Goal: Information Seeking & Learning: Learn about a topic

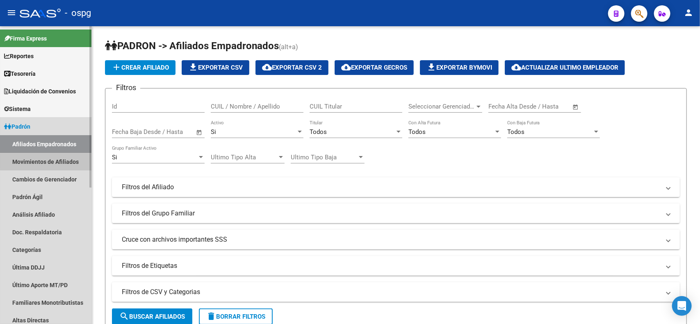
click at [67, 161] on link "Movimientos de Afiliados" at bounding box center [45, 162] width 91 height 18
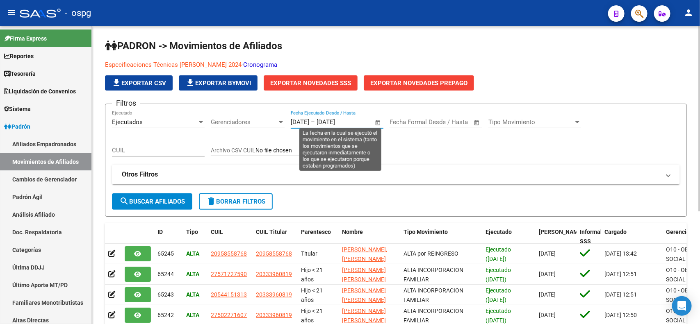
click at [298, 119] on input "[DATE]" at bounding box center [300, 122] width 18 height 7
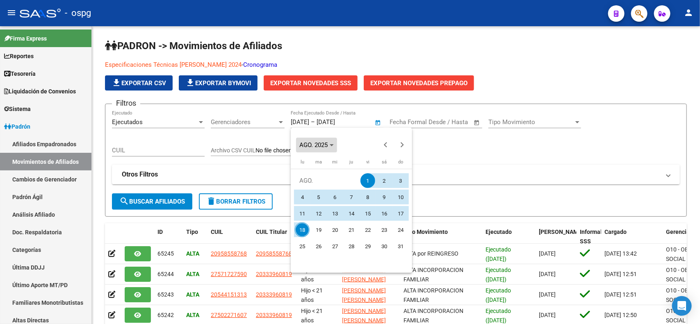
click at [329, 146] on span "AGO. 2025" at bounding box center [316, 145] width 34 height 6
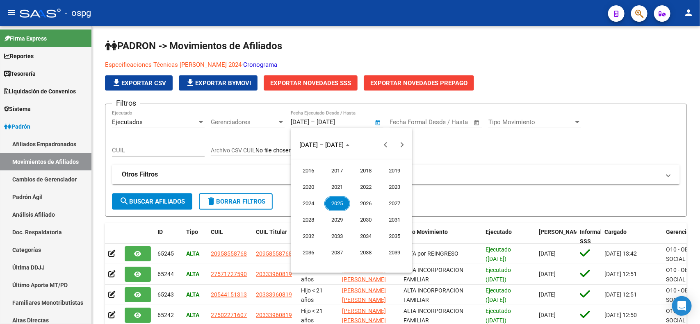
click at [332, 203] on span "2025" at bounding box center [337, 203] width 26 height 15
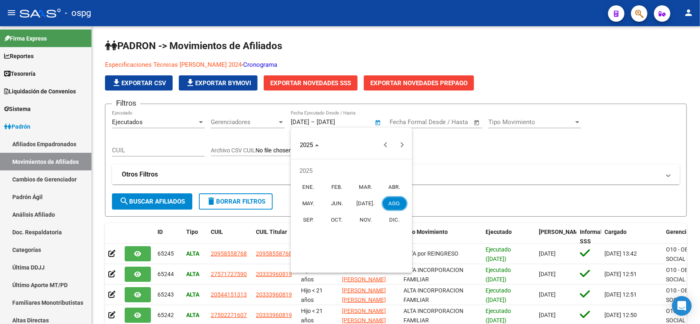
click at [310, 185] on span "ENE." at bounding box center [309, 187] width 26 height 15
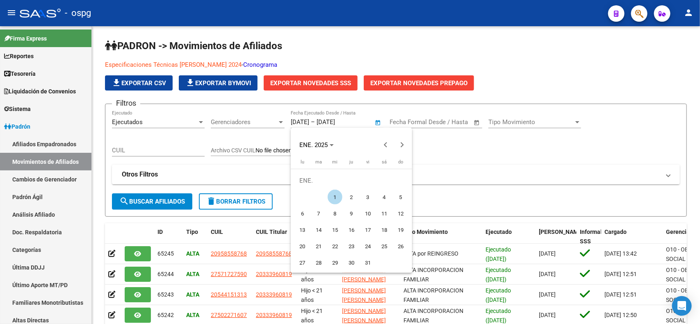
click at [334, 197] on span "1" at bounding box center [335, 197] width 15 height 15
type input "[DATE]"
click at [345, 121] on div at bounding box center [350, 162] width 700 height 324
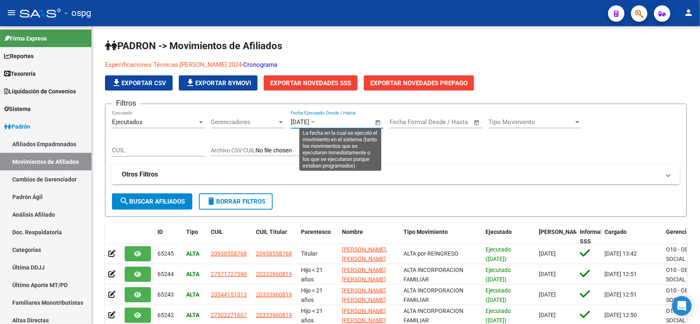
click at [345, 121] on input "text" at bounding box center [337, 122] width 40 height 7
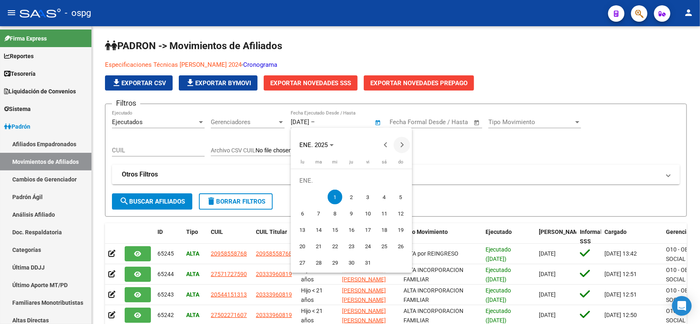
click at [400, 146] on button "Next month" at bounding box center [402, 145] width 16 height 16
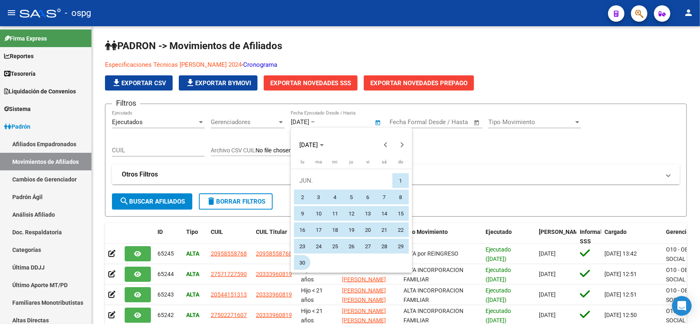
click at [301, 261] on span "30" at bounding box center [302, 263] width 15 height 15
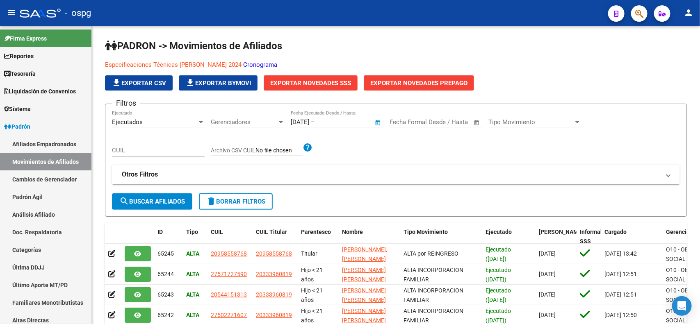
type input "[DATE]"
click at [173, 201] on span "search Buscar Afiliados" at bounding box center [152, 201] width 66 height 7
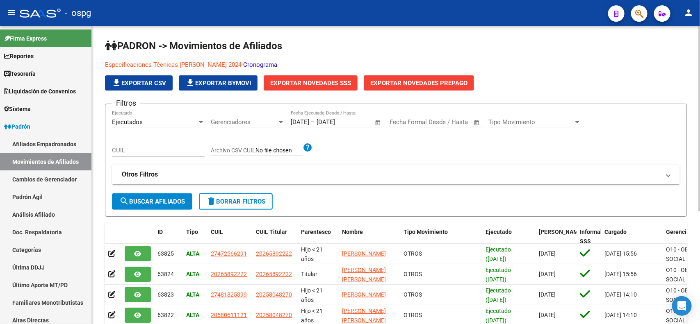
click at [699, 61] on div at bounding box center [700, 118] width 2 height 185
click at [144, 81] on span "file_download Exportar CSV" at bounding box center [139, 83] width 55 height 7
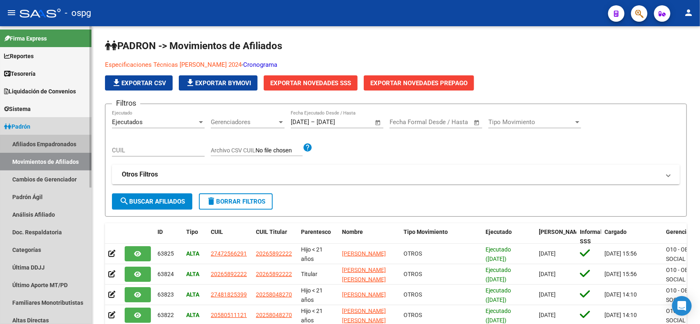
click at [55, 144] on link "Afiliados Empadronados" at bounding box center [45, 144] width 91 height 18
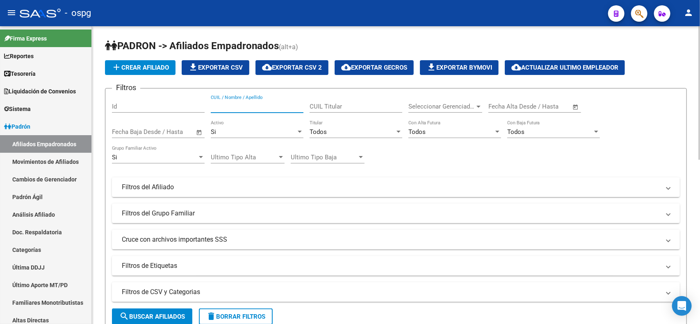
click at [231, 107] on input "CUIL / Nombre / Apellido" at bounding box center [257, 106] width 93 height 7
paste input "20426730333"
type input "20426730333"
click at [160, 313] on span "search Buscar Afiliados" at bounding box center [152, 316] width 66 height 7
click at [700, 107] on div at bounding box center [700, 120] width 2 height 189
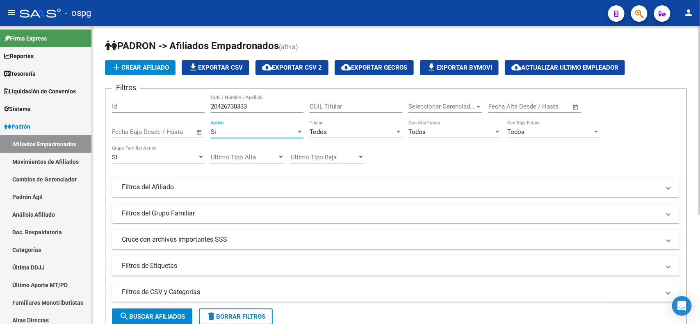
click at [289, 130] on div "Si" at bounding box center [253, 131] width 85 height 7
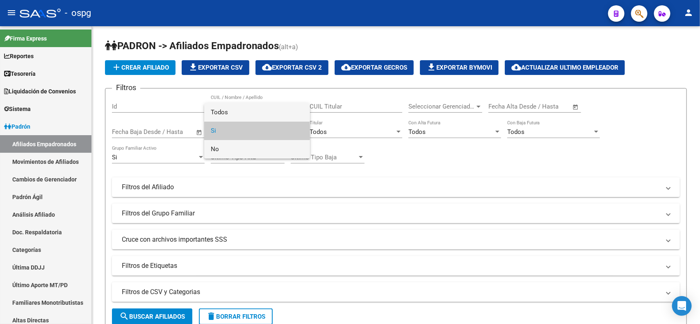
drag, startPoint x: 238, startPoint y: 148, endPoint x: 267, endPoint y: 112, distance: 46.8
click at [267, 112] on div "Todos Si No" at bounding box center [257, 130] width 106 height 55
click at [267, 112] on span "Todos" at bounding box center [257, 112] width 93 height 18
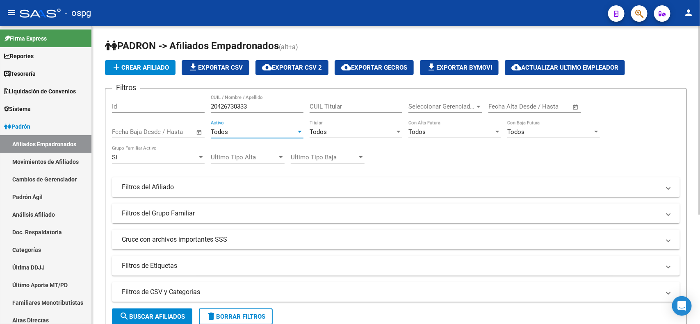
click at [181, 159] on div "Si" at bounding box center [154, 157] width 85 height 7
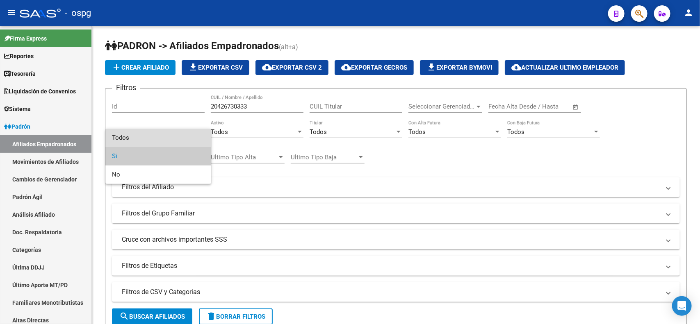
click at [142, 133] on span "Todos" at bounding box center [158, 138] width 93 height 18
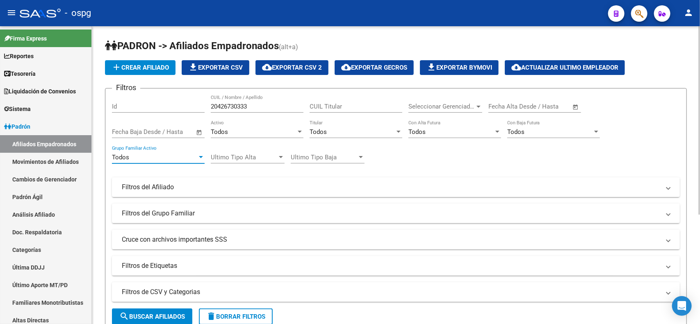
click at [167, 311] on button "search Buscar Afiliados" at bounding box center [152, 317] width 80 height 16
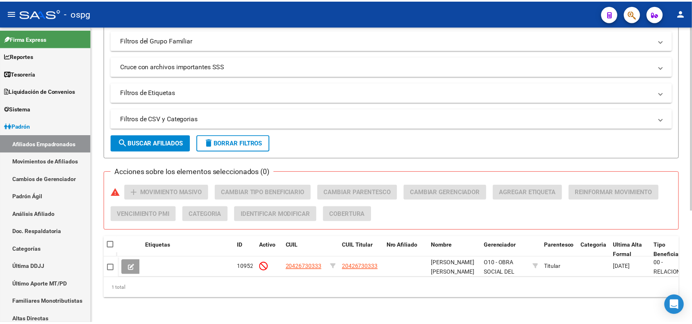
scroll to position [181, 0]
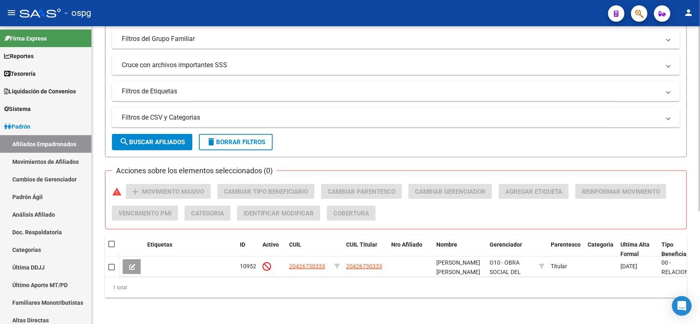
click at [687, 299] on body "menu - ospg person Firma Express Reportes Tablero de Control Ingresos Percibido…" at bounding box center [350, 162] width 700 height 324
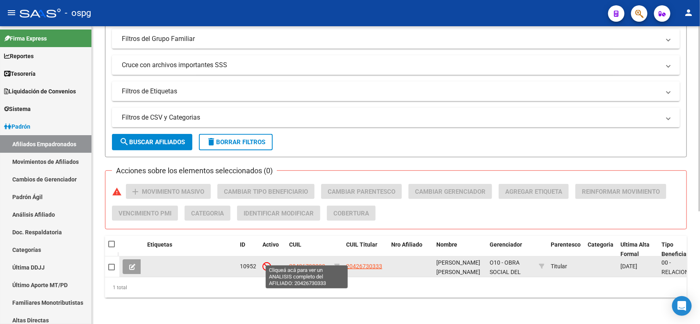
click at [312, 263] on span "20426730333" at bounding box center [307, 266] width 36 height 7
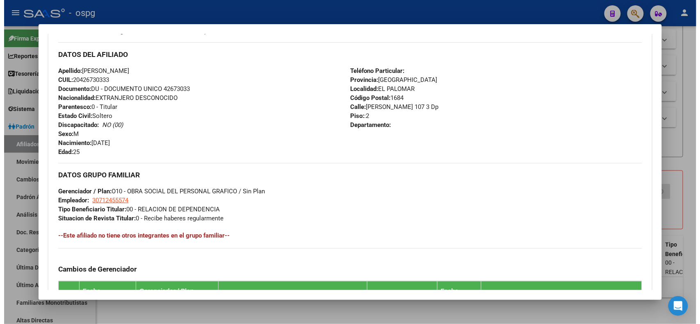
scroll to position [281, 0]
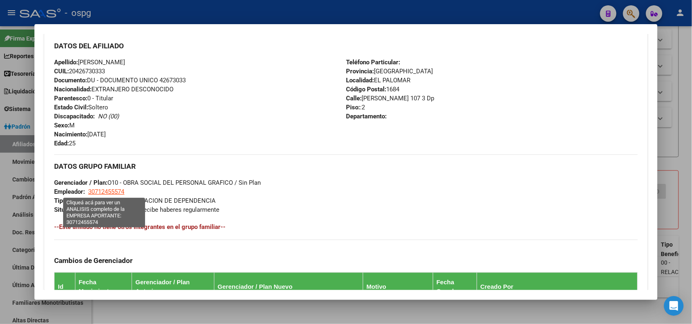
click at [108, 188] on span "30712455574" at bounding box center [106, 191] width 36 height 7
type textarea "30712455574"
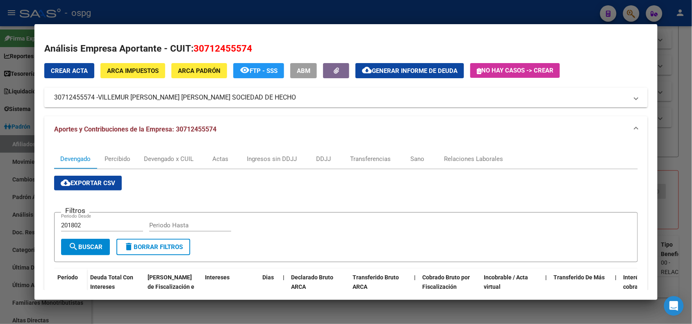
click at [692, 99] on div at bounding box center [346, 162] width 692 height 324
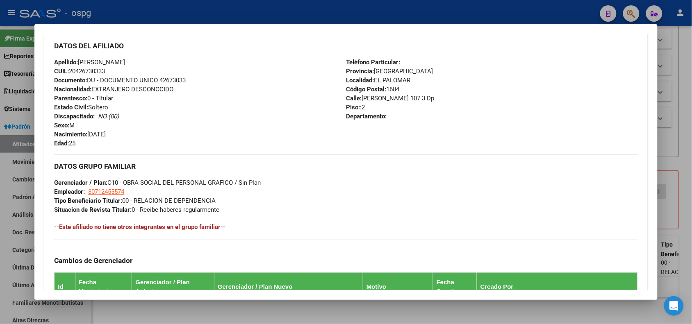
click at [685, 102] on div at bounding box center [346, 162] width 692 height 324
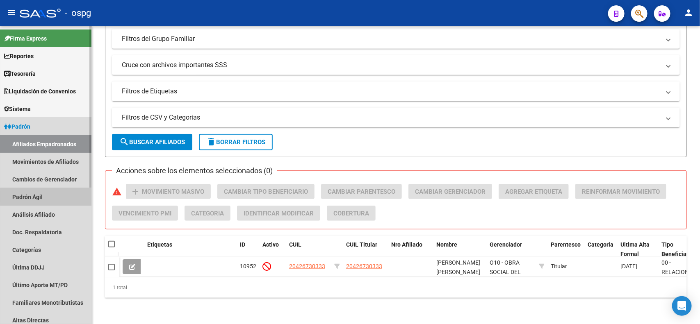
click at [48, 197] on link "Padrón Ágil" at bounding box center [45, 197] width 91 height 18
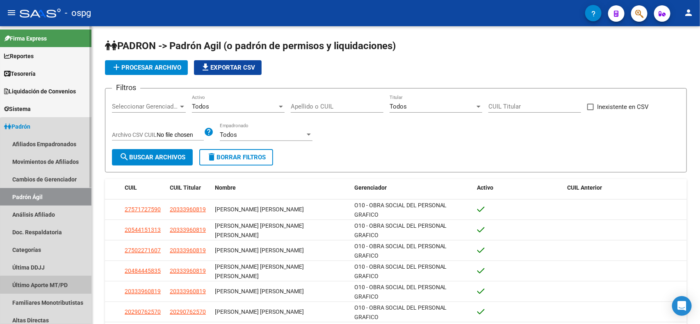
click at [59, 284] on link "Último Aporte MT/PD" at bounding box center [45, 285] width 91 height 18
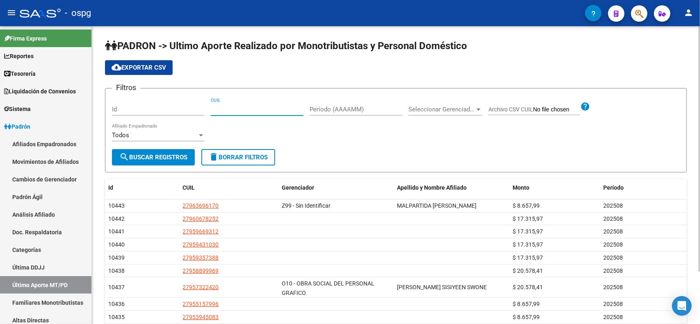
click at [228, 112] on input "CUIL" at bounding box center [257, 109] width 93 height 7
paste input "30-71245557-4"
type input "30-71245557-4"
click at [164, 157] on span "search Buscar Registros" at bounding box center [153, 157] width 68 height 7
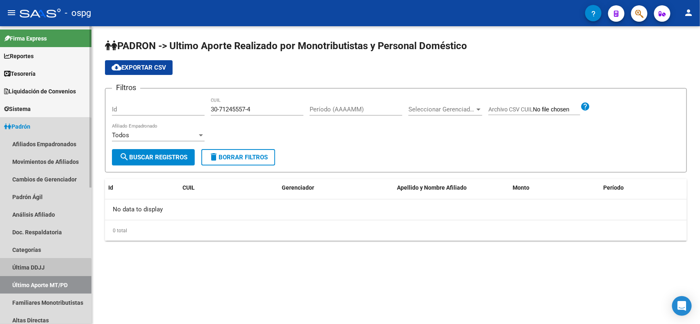
click at [41, 271] on link "Última DDJJ" at bounding box center [45, 268] width 91 height 18
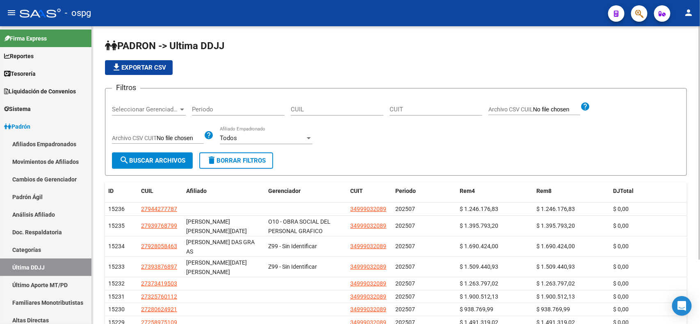
click at [306, 109] on input "CUIL" at bounding box center [337, 109] width 93 height 7
paste input "30712455574"
type input "30712455574"
click at [166, 158] on span "search Buscar Archivos" at bounding box center [152, 160] width 66 height 7
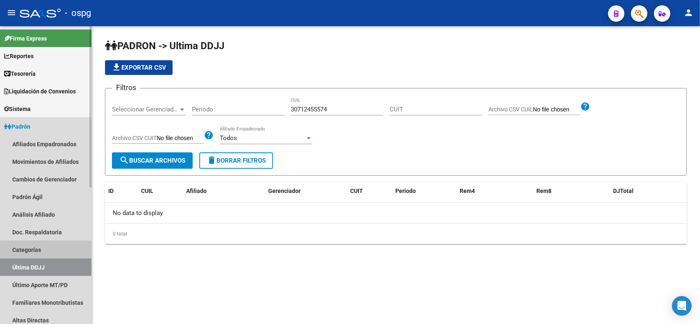
click at [40, 251] on link "Categorías" at bounding box center [45, 250] width 91 height 18
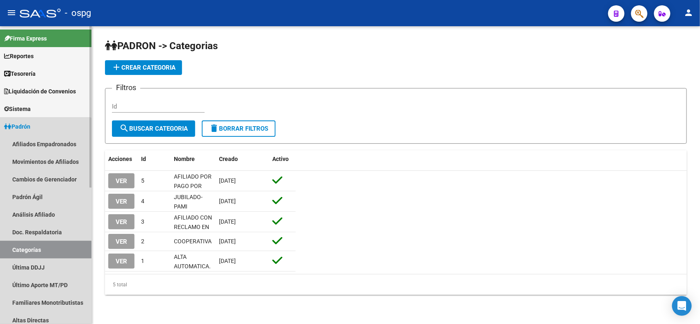
click at [40, 251] on link "Categorías" at bounding box center [45, 250] width 91 height 18
click at [42, 232] on link "Doc. Respaldatoria" at bounding box center [45, 233] width 91 height 18
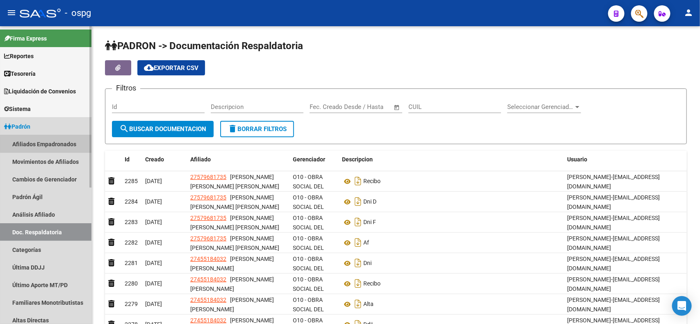
click at [59, 144] on link "Afiliados Empadronados" at bounding box center [45, 144] width 91 height 18
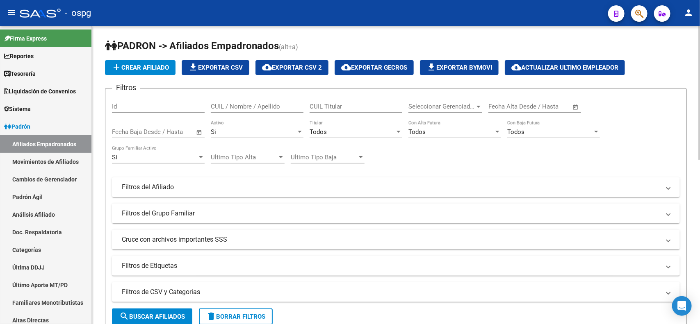
click at [89, 93] on div "Firma Express Reportes Tablero de Control Ingresos Percibidos Análisis de todos…" at bounding box center [47, 301] width 94 height 550
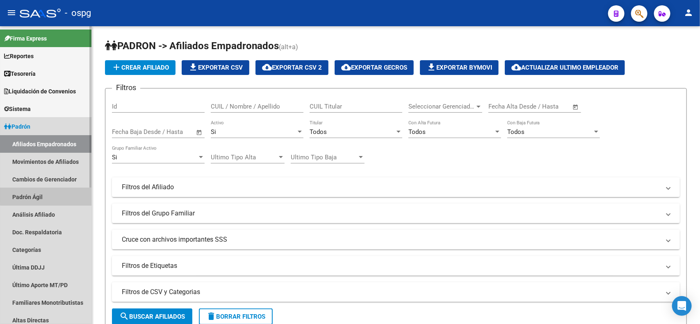
click at [59, 193] on link "Padrón Ágil" at bounding box center [45, 197] width 91 height 18
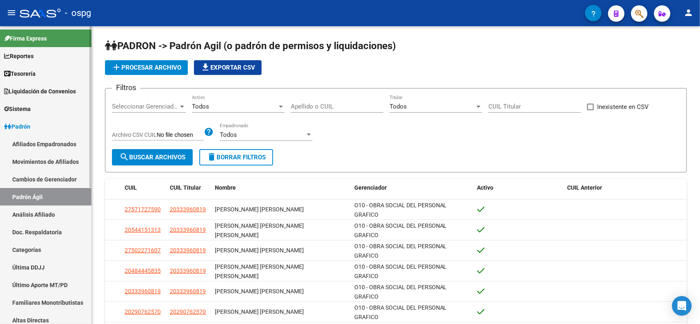
click at [89, 59] on div at bounding box center [90, 107] width 2 height 162
click at [54, 55] on link "Reportes" at bounding box center [45, 56] width 91 height 18
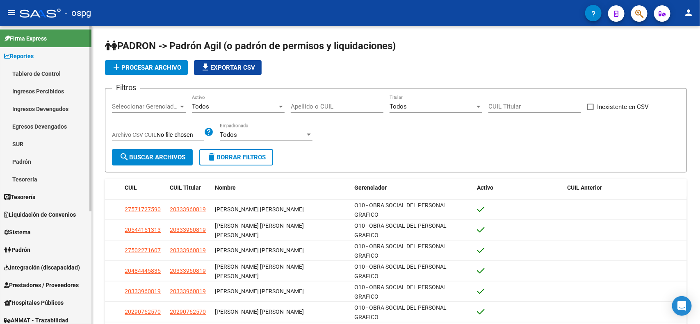
click at [40, 163] on link "Padrón" at bounding box center [45, 162] width 91 height 18
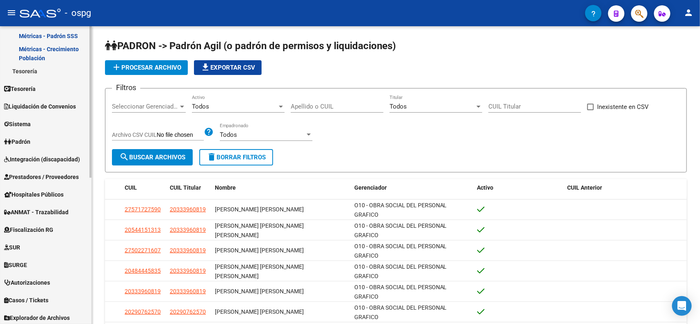
scroll to position [206, 0]
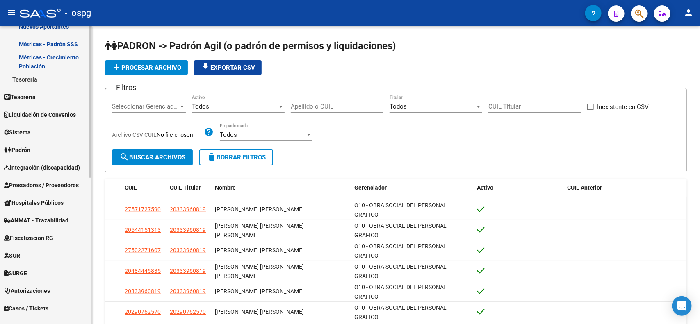
click at [80, 272] on div "Firma Express Reportes Tablero de Control Ingresos Percibidos Análisis de todos…" at bounding box center [47, 112] width 94 height 585
click at [18, 142] on link "Padrón" at bounding box center [45, 150] width 91 height 18
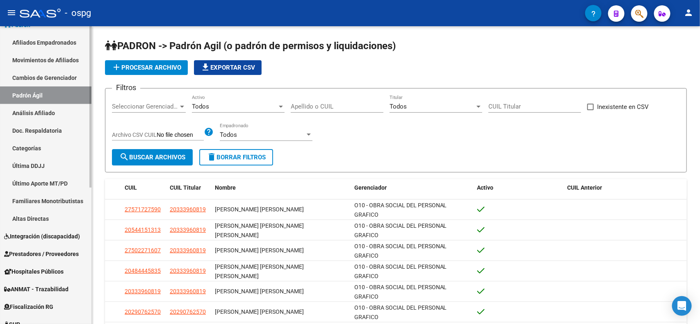
scroll to position [100, 0]
click at [92, 120] on mat-sidenav-container "Firma Express Reportes Tablero de Control Ingresos Percibidos Análisis de todos…" at bounding box center [350, 175] width 700 height 298
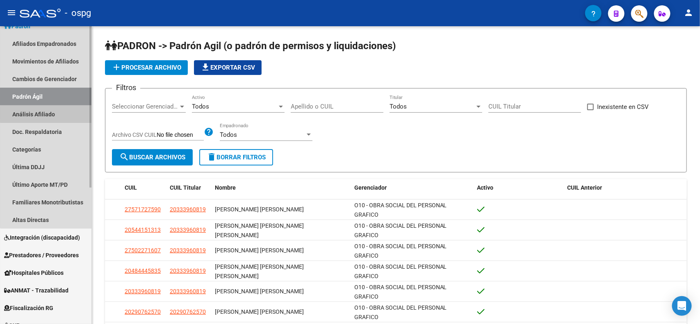
click at [53, 113] on link "Análisis Afiliado" at bounding box center [45, 114] width 91 height 18
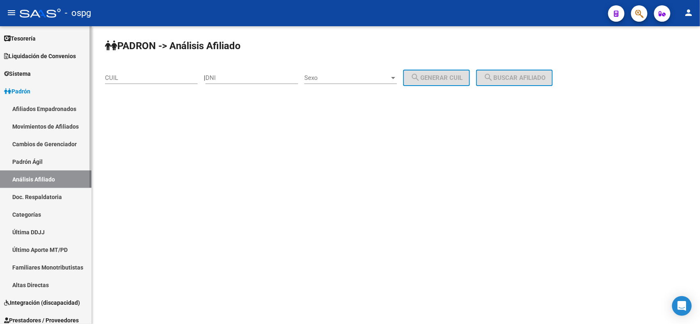
scroll to position [34, 0]
click at [94, 119] on mat-sidenav-container "Firma Express Reportes Tablero de Control Ingresos Percibidos Análisis de todos…" at bounding box center [350, 175] width 700 height 298
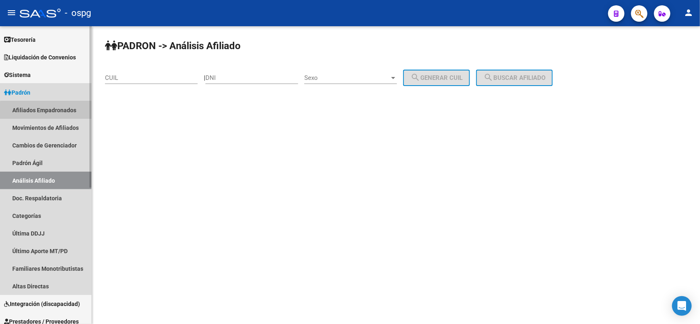
click at [66, 111] on link "Afiliados Empadronados" at bounding box center [45, 110] width 91 height 18
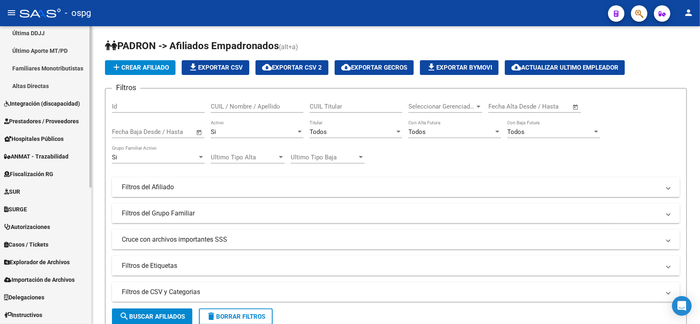
scroll to position [238, 0]
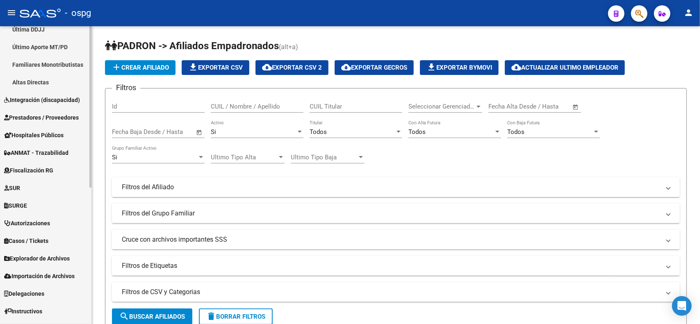
click at [94, 234] on mat-sidenav-container "Firma Express Reportes Tablero de Control Ingresos Percibidos Análisis de todos…" at bounding box center [350, 175] width 700 height 298
click at [52, 171] on span "Fiscalización RG" at bounding box center [28, 170] width 49 height 9
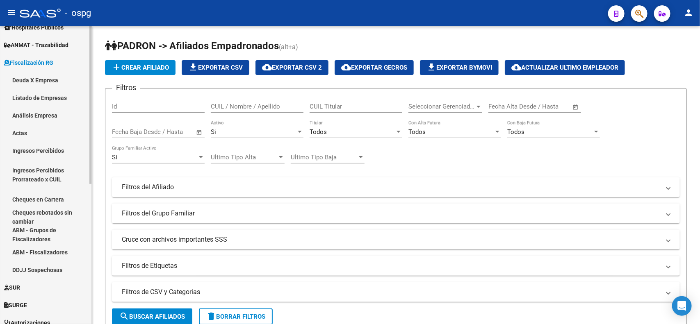
scroll to position [150, 0]
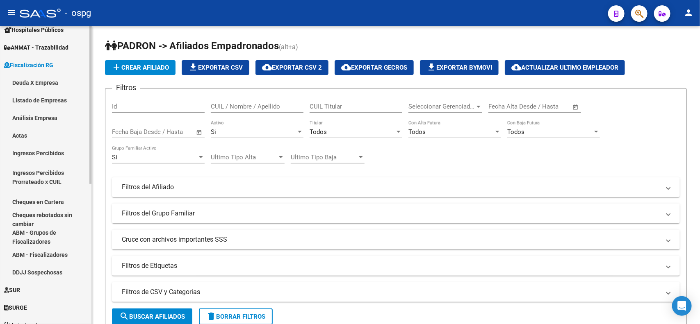
click at [88, 147] on div "Firma Express Reportes Tablero de Control Ingresos Percibidos Análisis de todos…" at bounding box center [47, 159] width 94 height 564
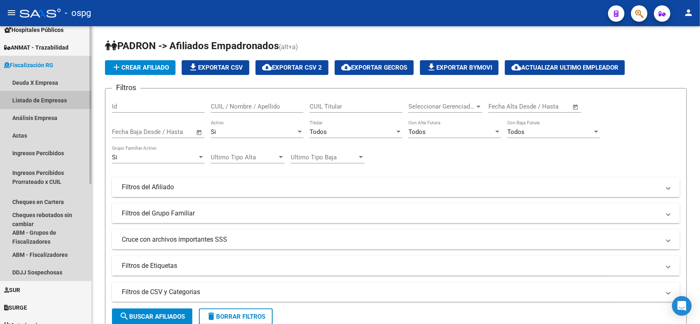
click at [30, 97] on link "Listado de Empresas" at bounding box center [45, 100] width 91 height 18
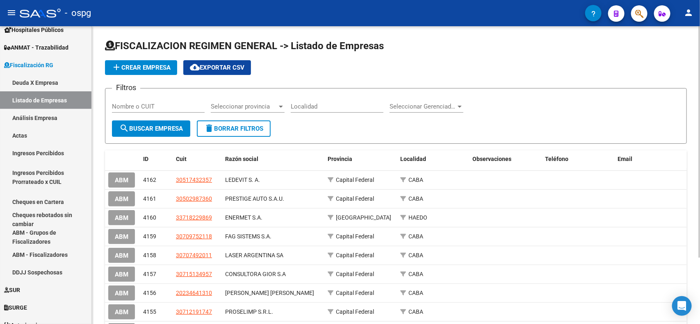
click at [165, 107] on input "Nombre o CUIT" at bounding box center [158, 106] width 93 height 7
paste input "30584736816"
click at [137, 130] on span "search Buscar Empresa" at bounding box center [151, 128] width 64 height 7
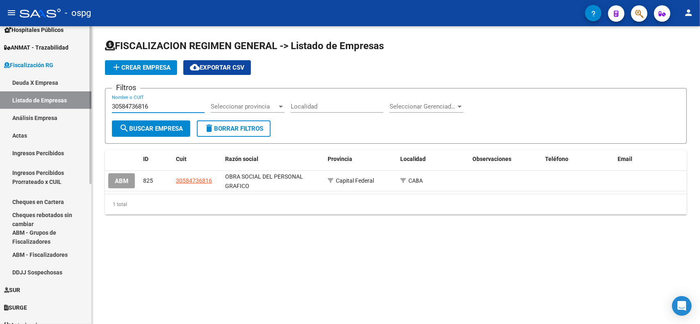
drag, startPoint x: 159, startPoint y: 105, endPoint x: 81, endPoint y: 92, distance: 79.0
click at [81, 92] on mat-sidenav-container "Firma Express Reportes Tablero de Control Ingresos Percibidos Análisis de todos…" at bounding box center [350, 175] width 700 height 298
paste input "712074708"
type input "30712074708"
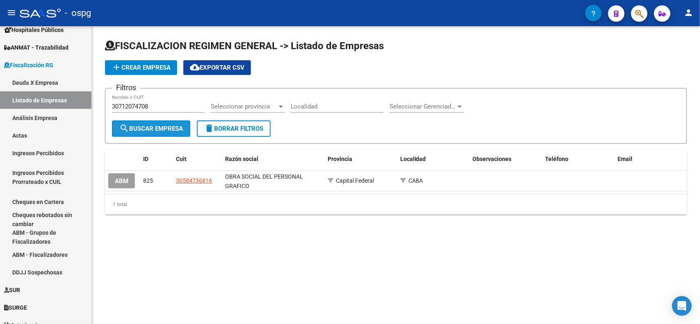
click at [160, 130] on span "search Buscar Empresa" at bounding box center [151, 128] width 64 height 7
drag, startPoint x: 699, startPoint y: 236, endPoint x: 700, endPoint y: 110, distance: 126.8
click at [700, 110] on div "FISCALIZACION REGIMEN GENERAL -> Listado de Empresas add Crear Empresa cloud_do…" at bounding box center [396, 132] width 608 height 213
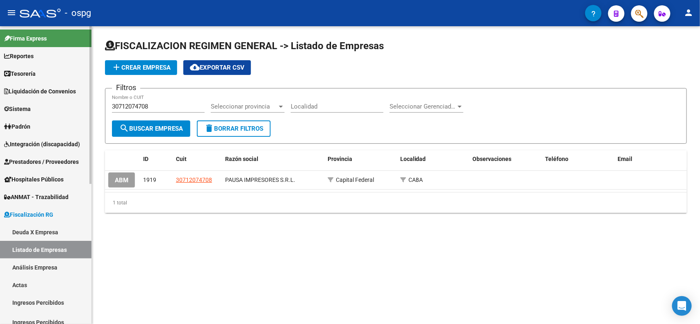
click at [96, 34] on mat-sidenav-container "Firma Express Reportes Tablero de Control Ingresos Percibidos Análisis de todos…" at bounding box center [350, 175] width 700 height 298
click at [21, 123] on span "Padrón" at bounding box center [17, 126] width 26 height 9
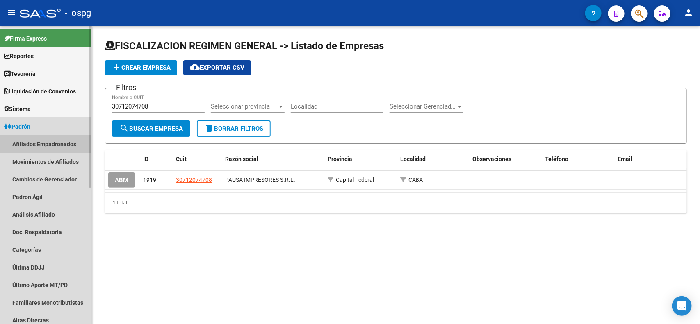
click at [27, 144] on link "Afiliados Empadronados" at bounding box center [45, 144] width 91 height 18
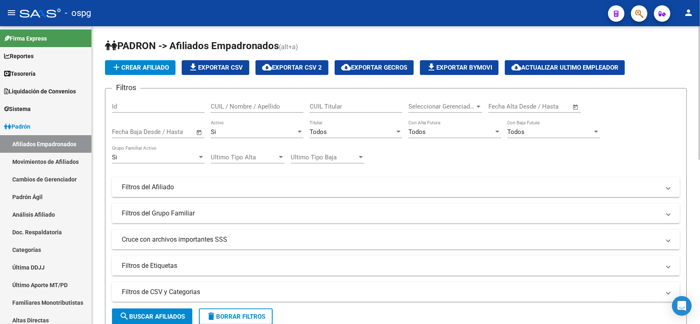
click at [190, 215] on mat-panel-title "Filtros del Grupo Familiar" at bounding box center [391, 213] width 539 height 9
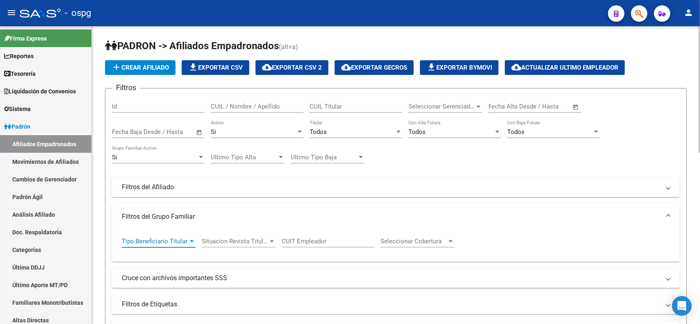
click at [190, 241] on div at bounding box center [192, 242] width 4 height 2
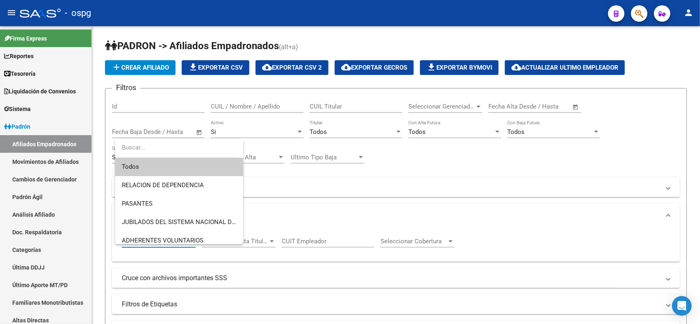
click at [325, 196] on div at bounding box center [350, 162] width 700 height 324
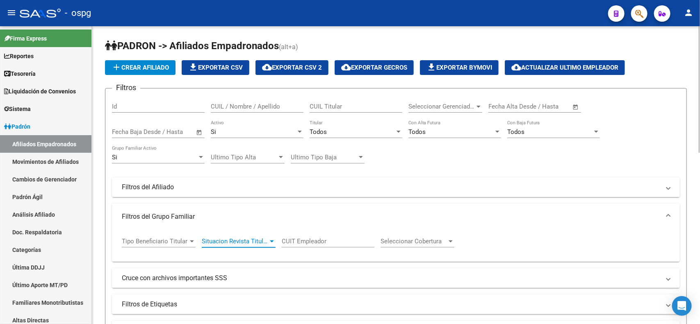
click at [269, 241] on div at bounding box center [271, 241] width 7 height 7
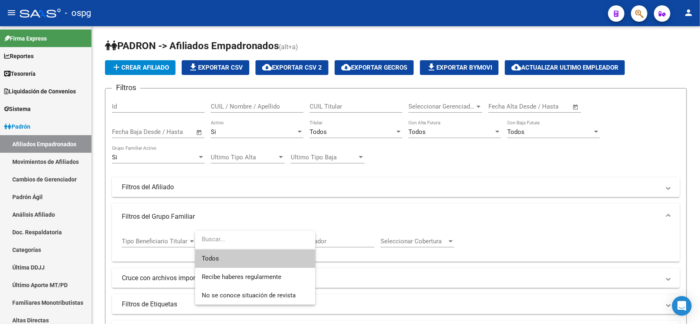
click at [407, 182] on div at bounding box center [350, 162] width 700 height 324
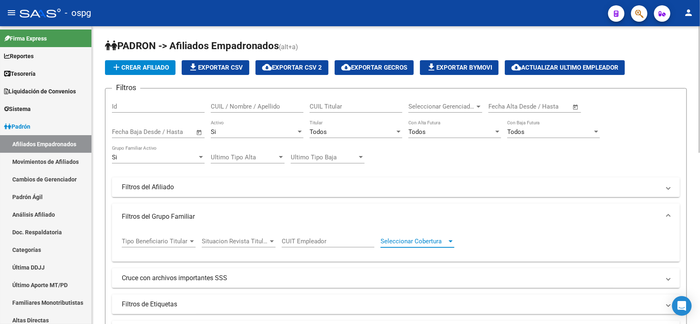
click at [434, 240] on span "Seleccionar Cobertura" at bounding box center [414, 241] width 66 height 7
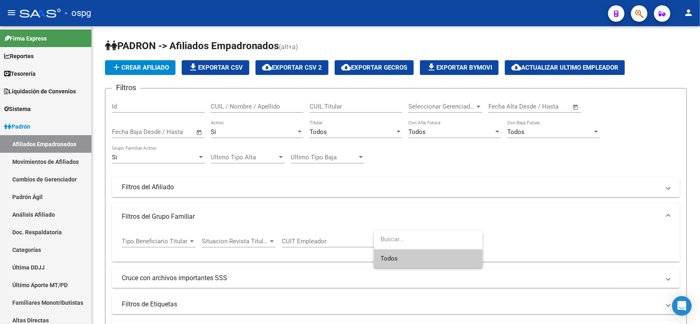
click at [550, 186] on div at bounding box center [350, 162] width 700 height 324
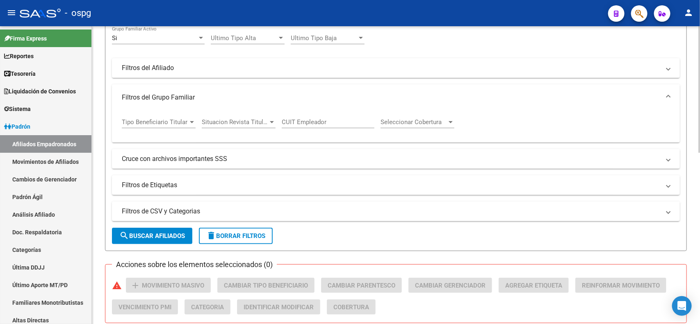
scroll to position [140, 0]
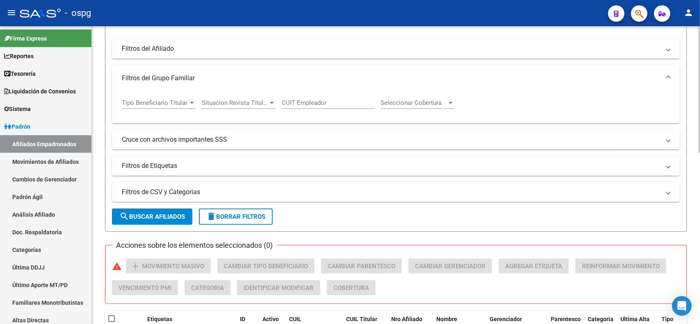
click at [685, 196] on div "[PERSON_NAME] -> Afiliados Empadronados (alt+a) add Crear Afiliado file_downloa…" at bounding box center [397, 236] width 610 height 696
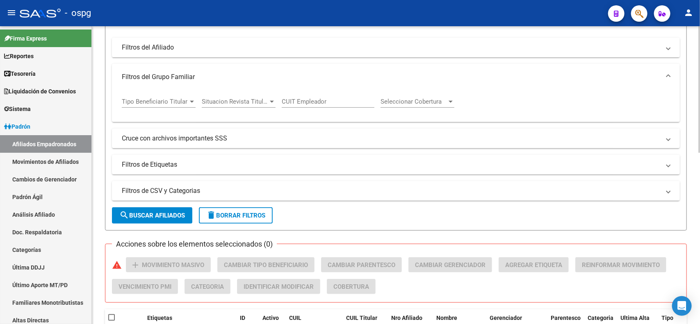
click at [165, 214] on span "search Buscar Afiliados" at bounding box center [152, 215] width 66 height 7
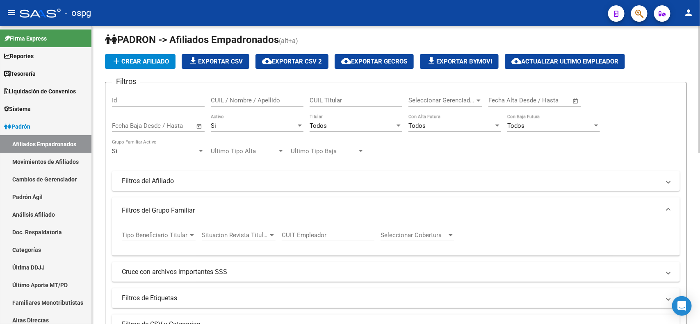
scroll to position [0, 0]
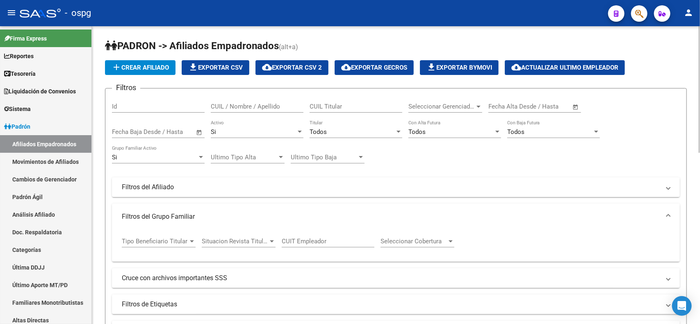
click at [700, 35] on div at bounding box center [700, 89] width 2 height 127
click at [228, 66] on span "file_download Exportar CSV" at bounding box center [215, 67] width 55 height 7
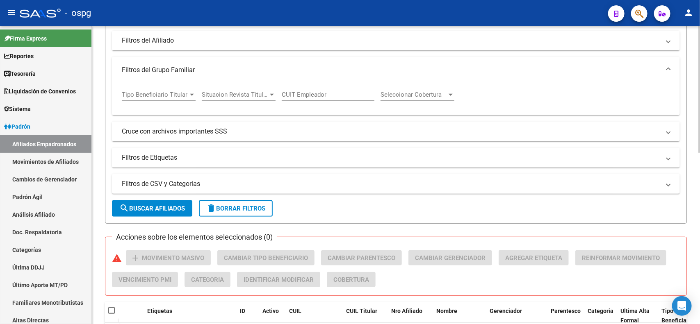
scroll to position [153, 0]
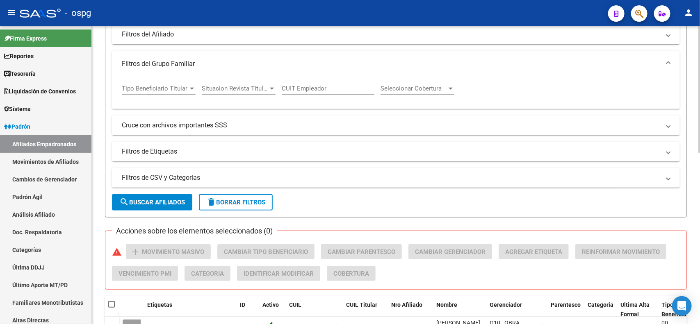
click at [697, 146] on div "[PERSON_NAME] -> Afiliados Empadronados (alt+a) add Crear Afiliado file_downloa…" at bounding box center [397, 221] width 610 height 696
drag, startPoint x: 697, startPoint y: 146, endPoint x: 696, endPoint y: 178, distance: 31.2
click at [696, 178] on div "[PERSON_NAME] -> Afiliados Empadronados (alt+a) add Crear Afiliado file_downloa…" at bounding box center [396, 221] width 608 height 696
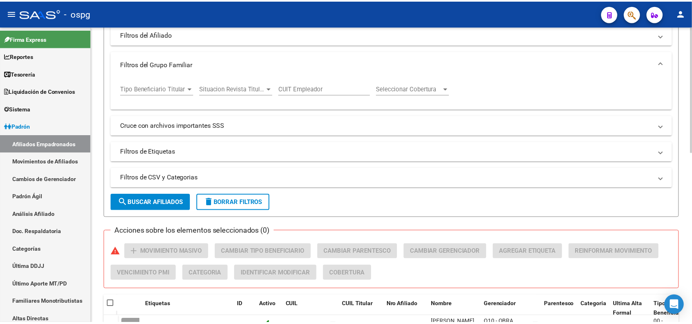
scroll to position [403, 0]
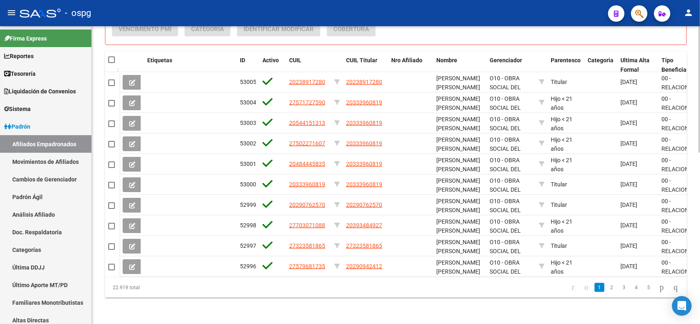
click at [700, 315] on div at bounding box center [700, 175] width 2 height 298
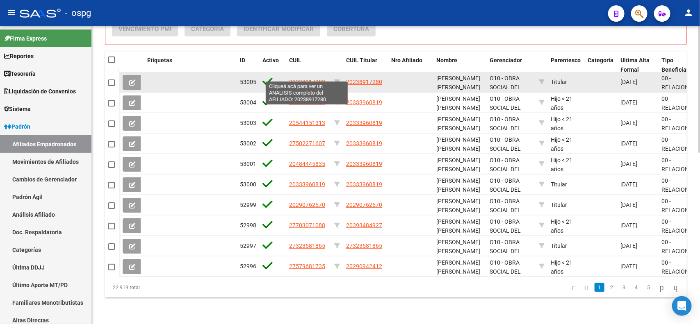
click at [319, 79] on span "20238917280" at bounding box center [307, 82] width 36 height 7
type textarea "20238917280"
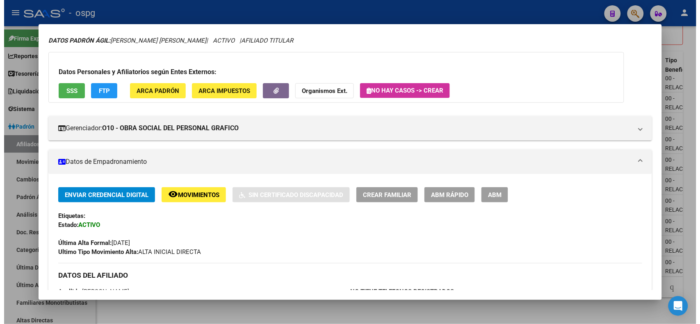
scroll to position [25, 0]
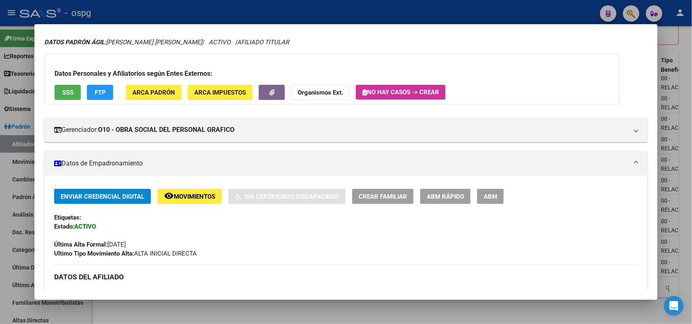
click at [486, 197] on span "ABM" at bounding box center [491, 196] width 14 height 7
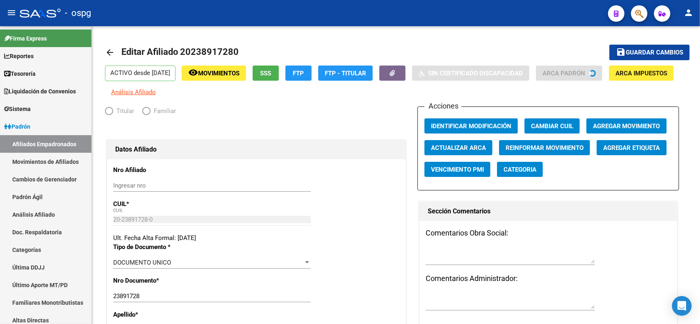
radio input "true"
type input "30-70848736-4"
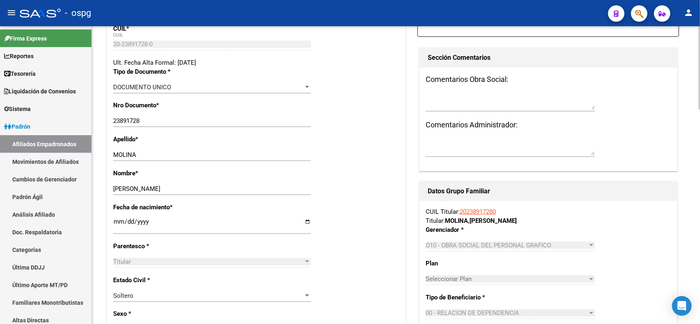
scroll to position [5, 0]
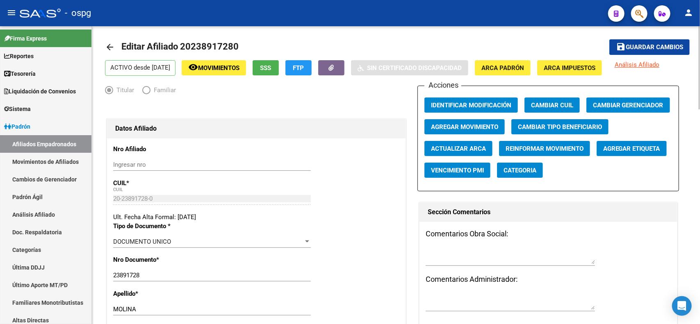
click at [700, 48] on div at bounding box center [700, 69] width 2 height 83
drag, startPoint x: 44, startPoint y: 144, endPoint x: 282, endPoint y: 5, distance: 275.8
click at [44, 144] on link "Afiliados Empadronados" at bounding box center [45, 144] width 91 height 18
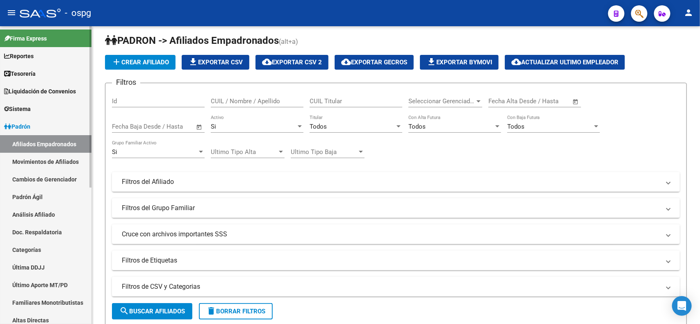
click at [34, 53] on span "Reportes" at bounding box center [19, 56] width 30 height 9
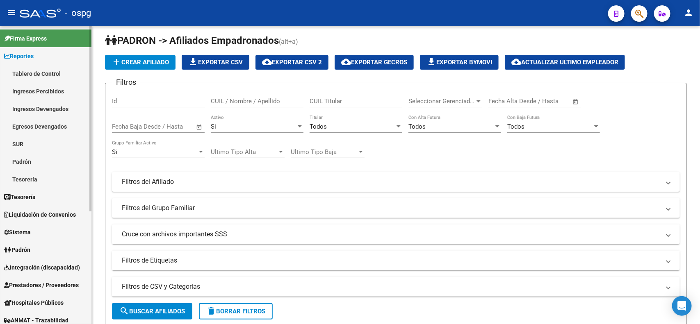
click at [33, 163] on link "Padrón" at bounding box center [45, 162] width 91 height 18
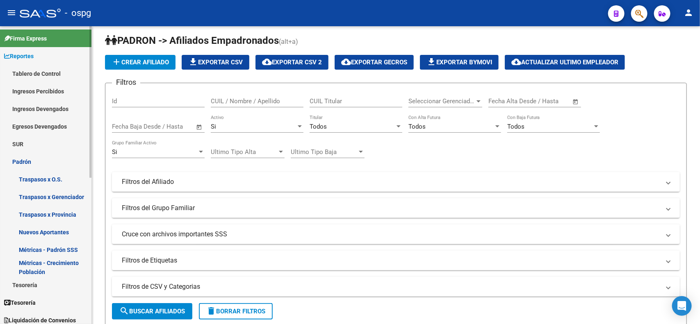
click at [58, 248] on link "Métricas - Padrón SSS" at bounding box center [45, 250] width 91 height 18
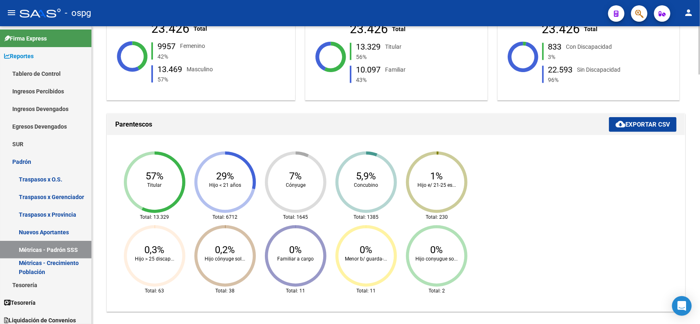
scroll to position [231, 0]
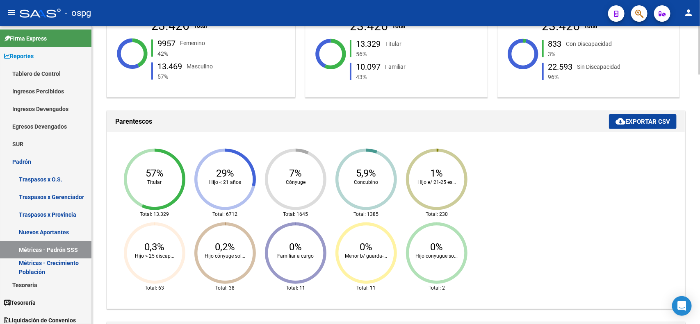
click at [162, 182] on icon "57% Titular Total: 13.329 29% Hijo < 21 años Total: 6712 7% Cónyuge Total: 1645…" at bounding box center [297, 221] width 369 height 164
click at [163, 206] on icon at bounding box center [163, 180] width 43 height 62
click at [163, 207] on icon at bounding box center [163, 180] width 43 height 62
